Goal: Task Accomplishment & Management: Manage account settings

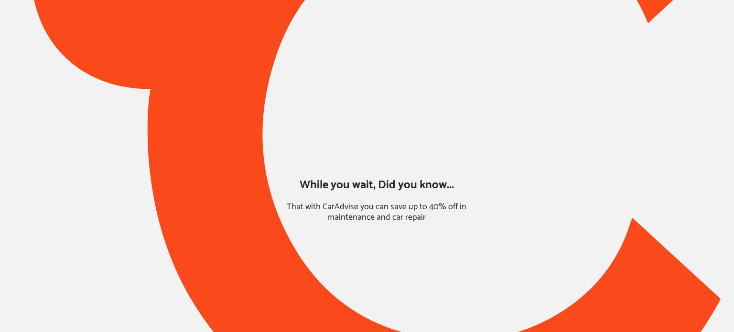
type input "*****"
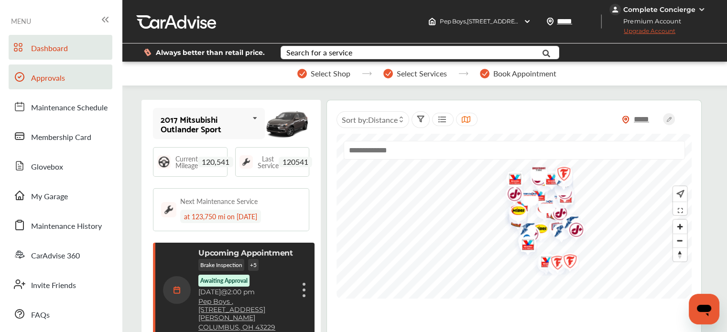
click at [53, 79] on span "Approvals" at bounding box center [48, 78] width 34 height 12
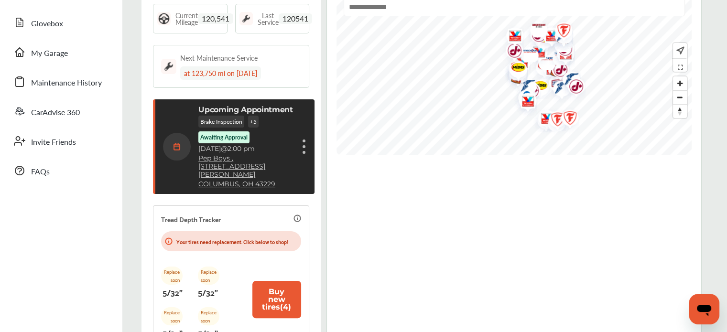
scroll to position [96, 0]
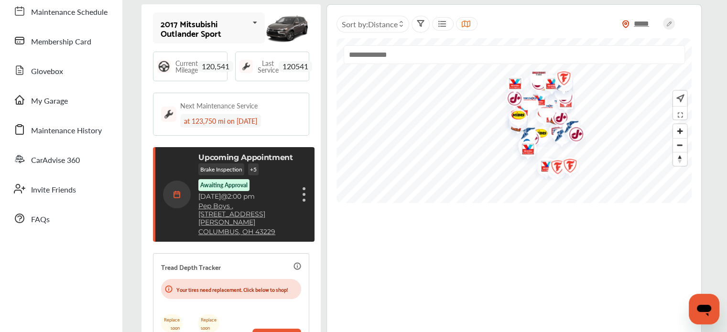
click at [420, 266] on div "***** Sort by : Distance" at bounding box center [513, 209] width 375 height 411
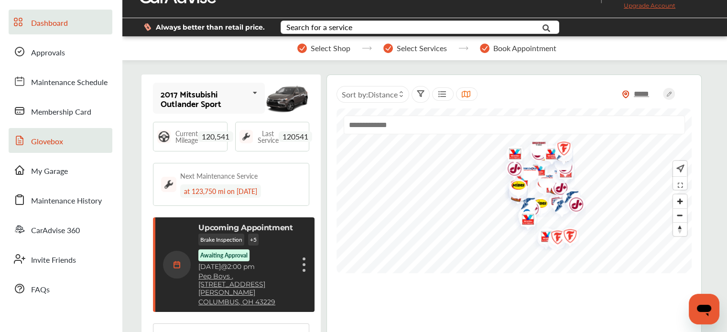
scroll to position [0, 0]
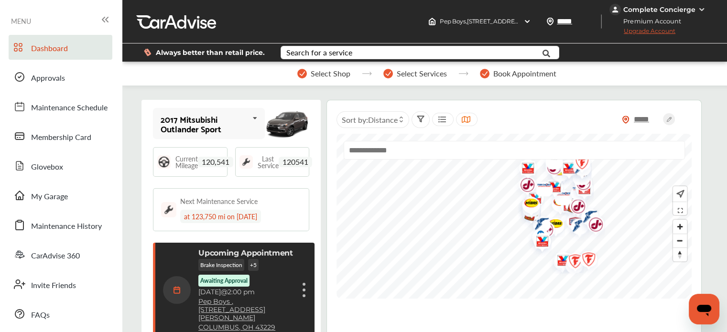
drag, startPoint x: 58, startPoint y: 81, endPoint x: 65, endPoint y: 91, distance: 12.2
click at [58, 81] on span "Approvals" at bounding box center [48, 78] width 34 height 12
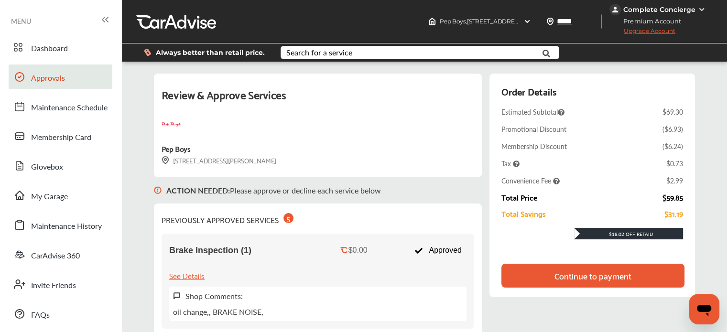
drag, startPoint x: 51, startPoint y: 105, endPoint x: 54, endPoint y: 125, distance: 20.2
click at [51, 105] on span "Maintenance Schedule" at bounding box center [69, 108] width 76 height 12
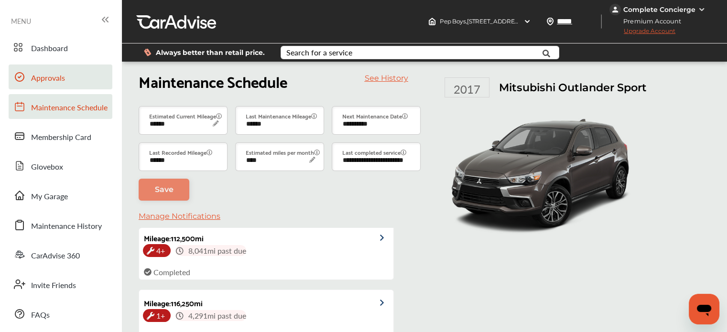
click at [32, 75] on span "Approvals" at bounding box center [48, 78] width 34 height 12
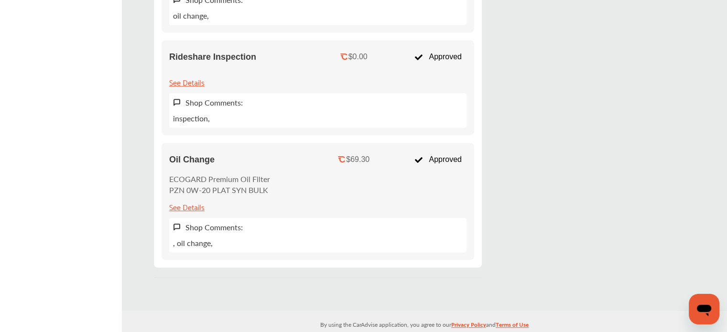
scroll to position [474, 0]
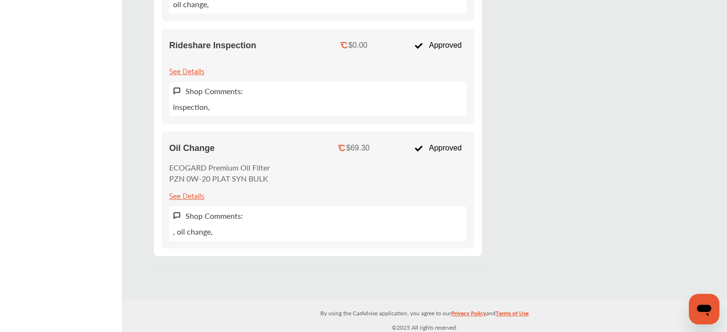
click at [184, 192] on div "See Details" at bounding box center [186, 195] width 35 height 13
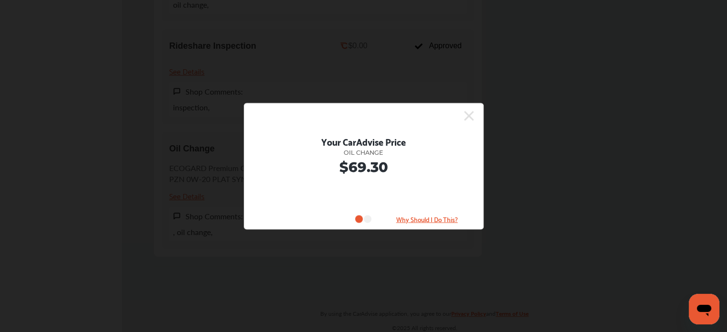
click at [584, 185] on div "Your CarAdvise Price Oil Change $69.30 Why Should I Do This?" at bounding box center [363, 166] width 727 height 332
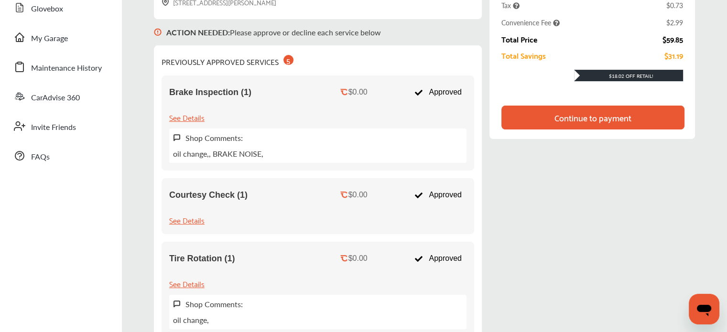
scroll to position [0, 0]
